Goal: Information Seeking & Learning: Learn about a topic

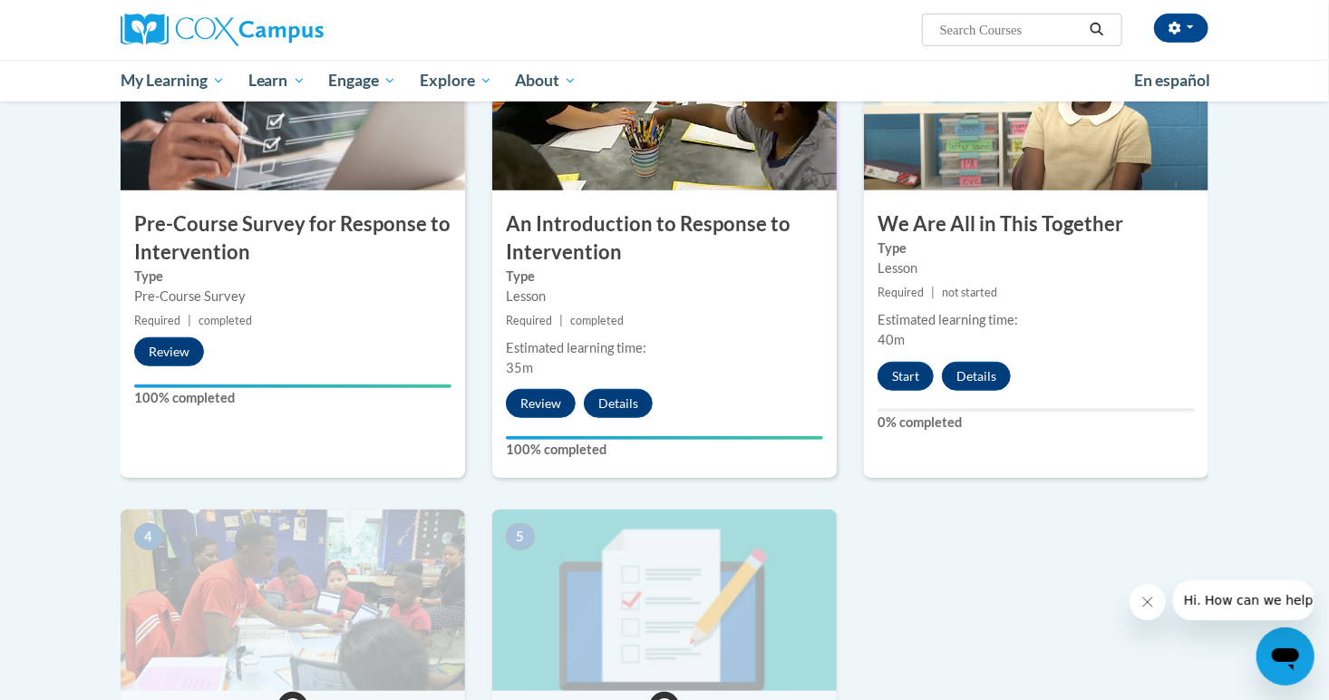
click at [701, 464] on div "2 An Introduction to Response to Intervention Type Lesson Required | completed …" at bounding box center [664, 243] width 344 height 469
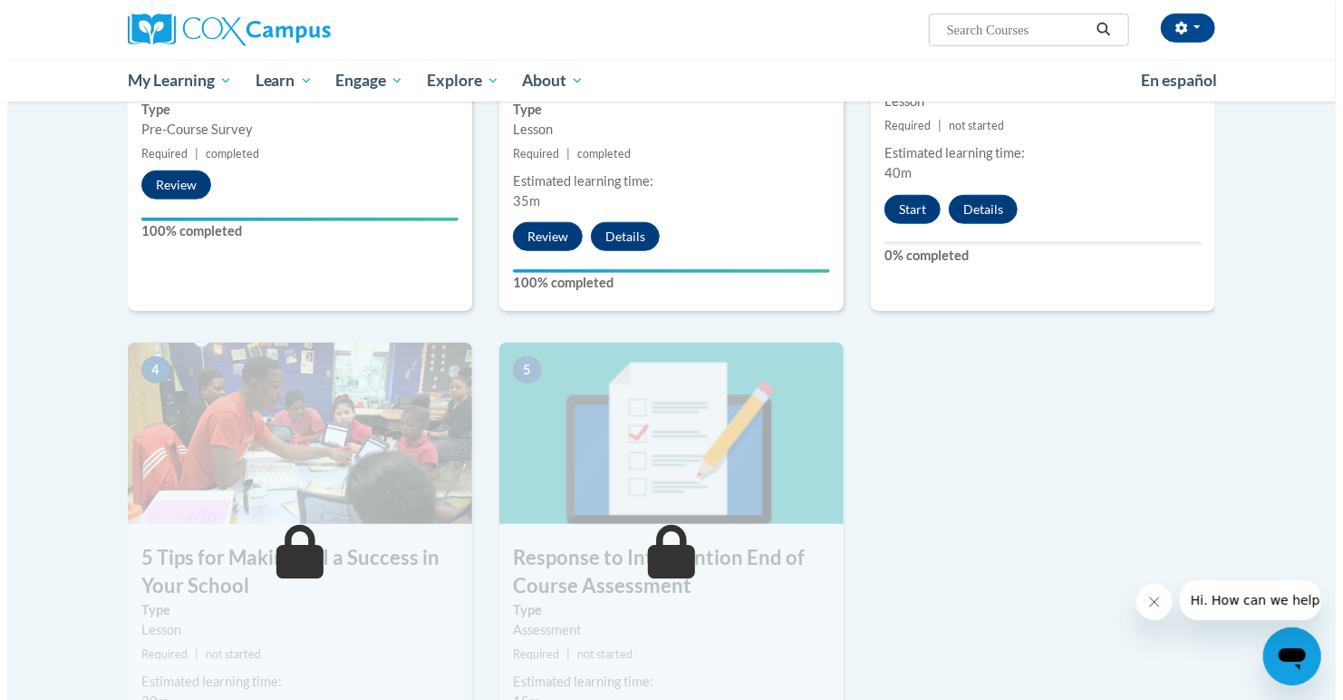
scroll to position [615, 0]
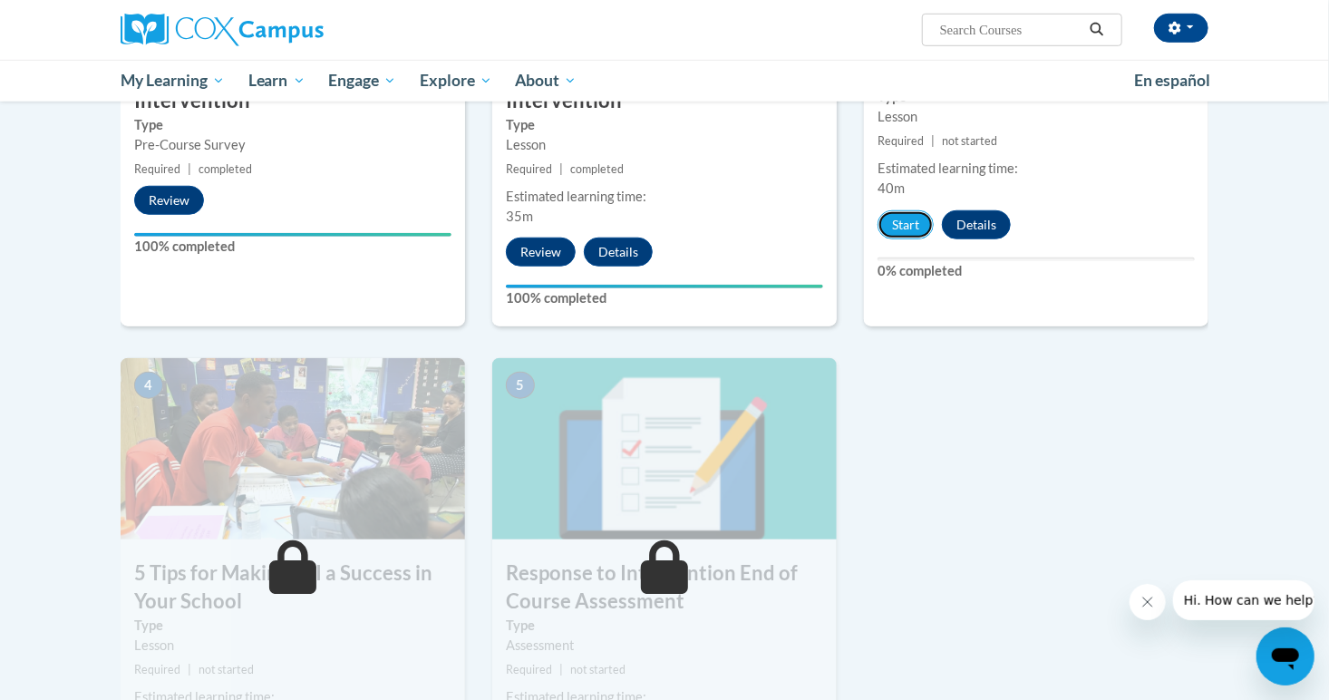
click at [912, 221] on button "Start" at bounding box center [905, 224] width 56 height 29
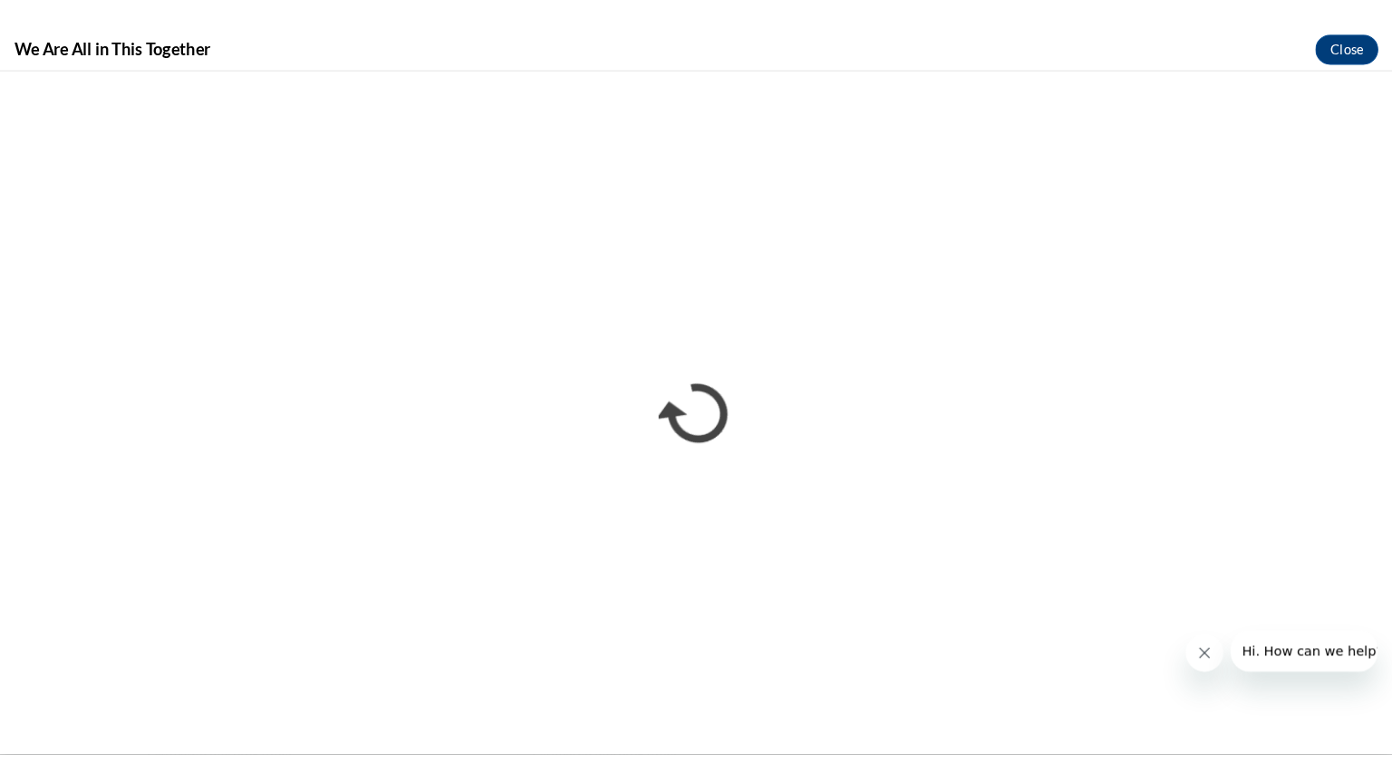
scroll to position [0, 0]
